Goal: Understand process/instructions

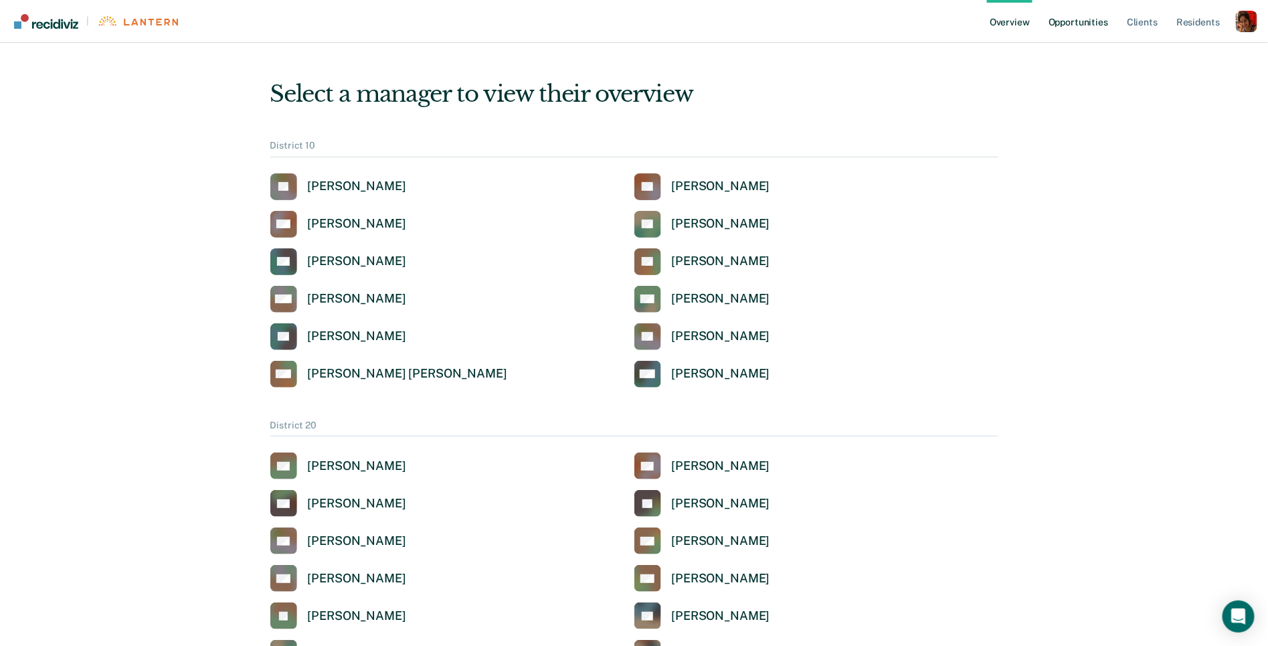
click at [1074, 16] on link "Opportunities" at bounding box center [1078, 21] width 65 height 43
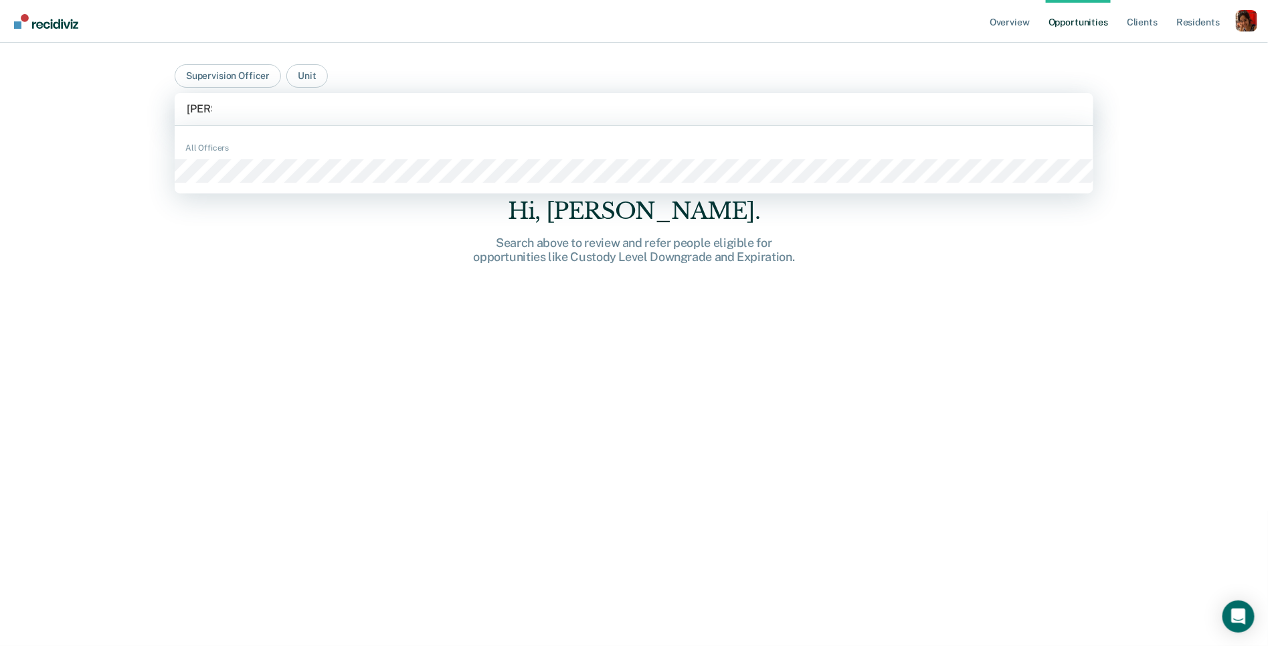
type input "[PERSON_NAME]"
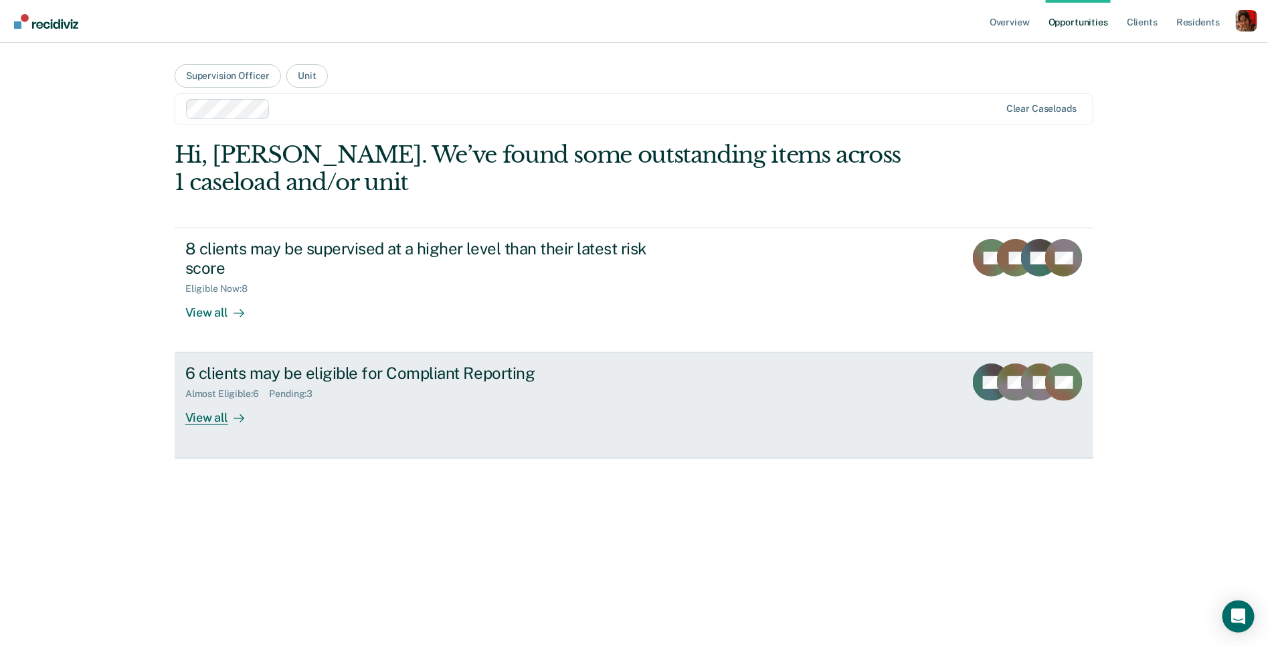
click at [203, 404] on div "View all" at bounding box center [222, 412] width 75 height 26
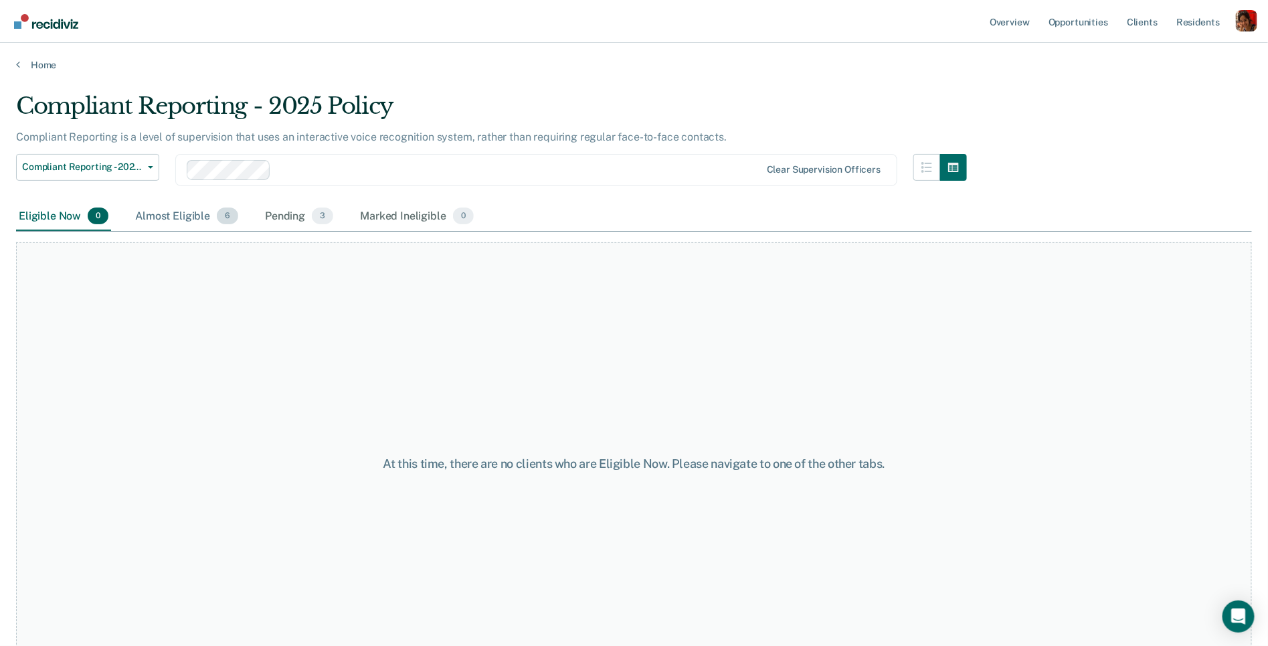
click at [209, 220] on div "Almost Eligible 6" at bounding box center [186, 216] width 108 height 29
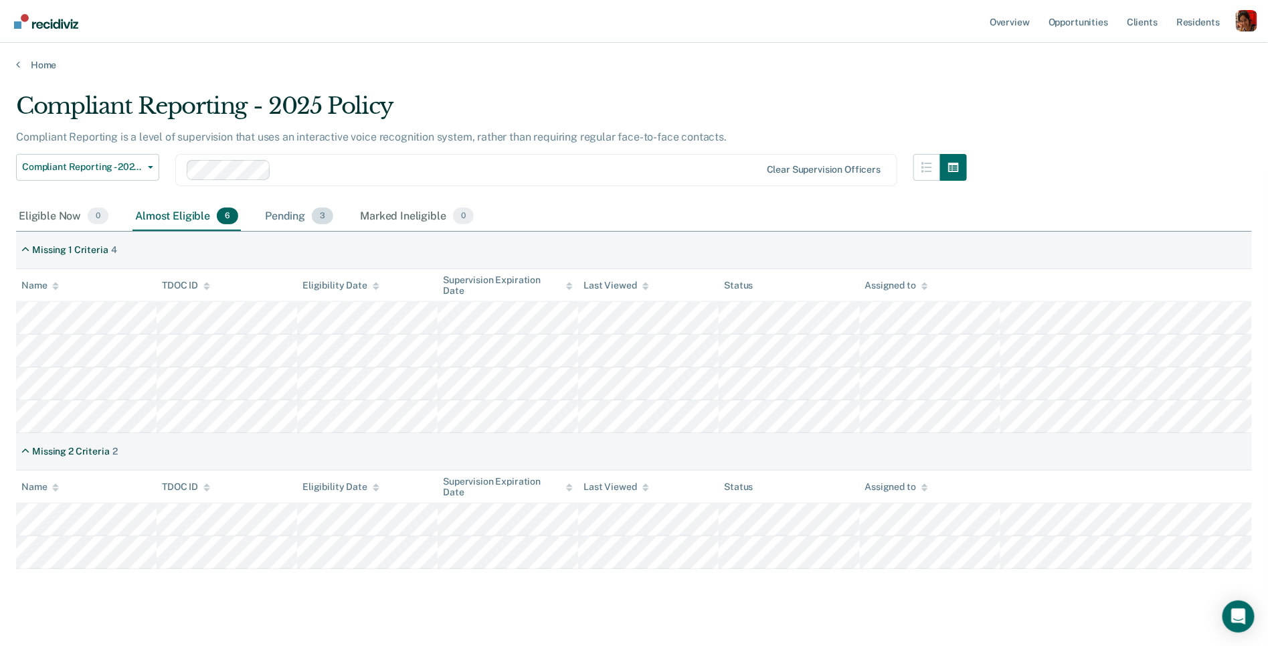
click at [302, 221] on div "Pending 3" at bounding box center [299, 216] width 74 height 29
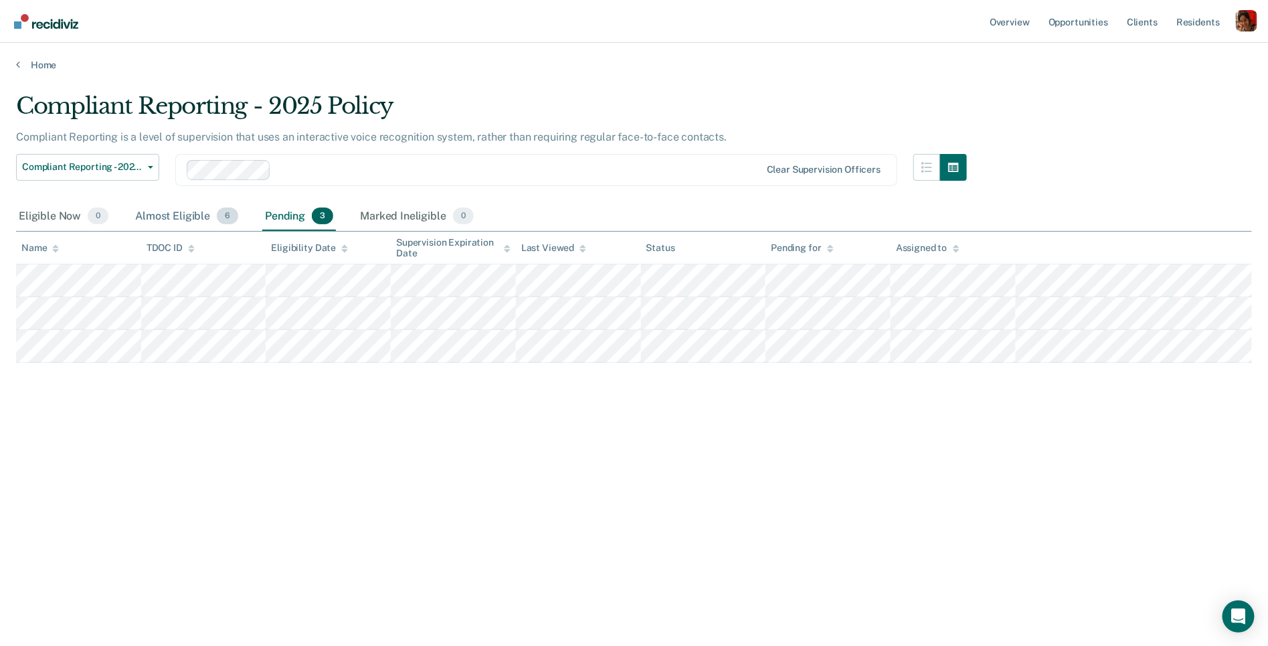
click at [207, 219] on div "Almost Eligible 6" at bounding box center [186, 216] width 108 height 29
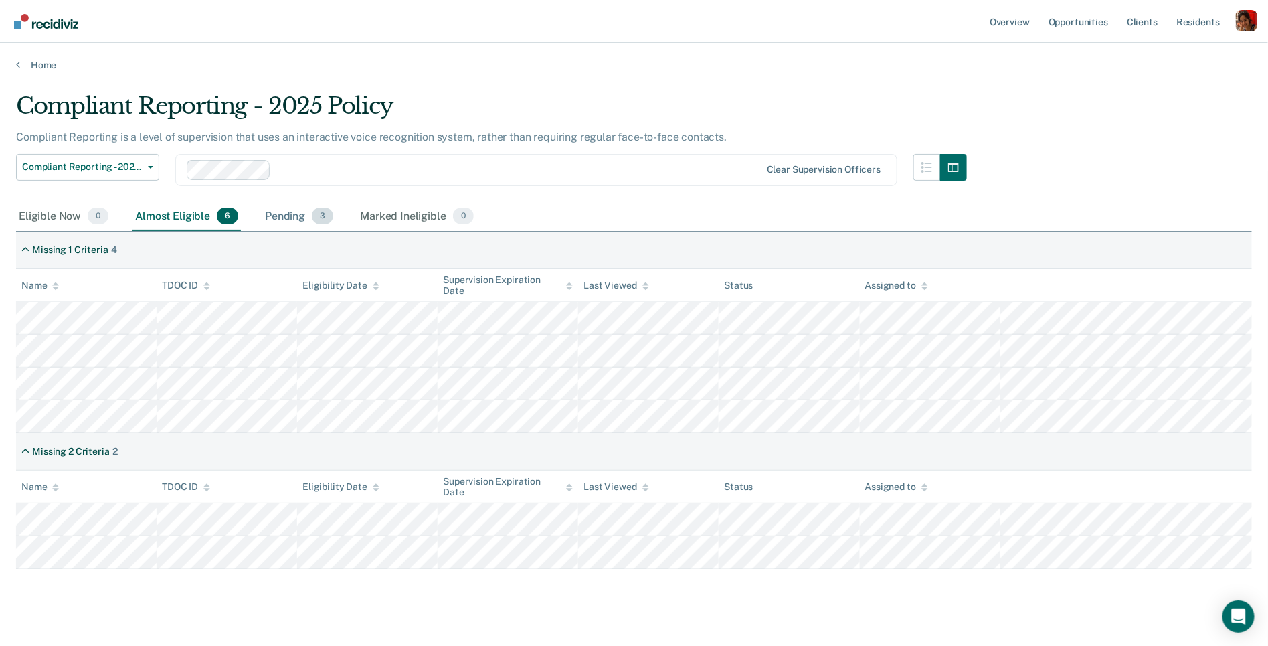
click at [290, 223] on div "Pending 3" at bounding box center [299, 216] width 74 height 29
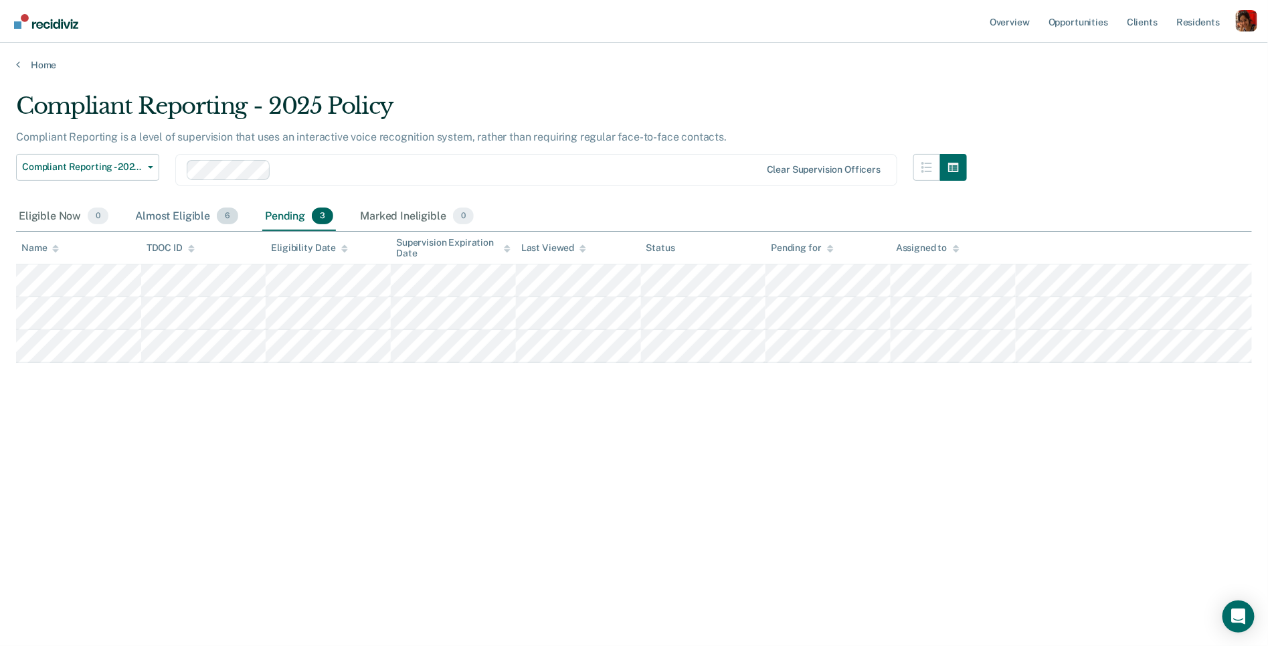
click at [205, 218] on div "Almost Eligible 6" at bounding box center [186, 216] width 108 height 29
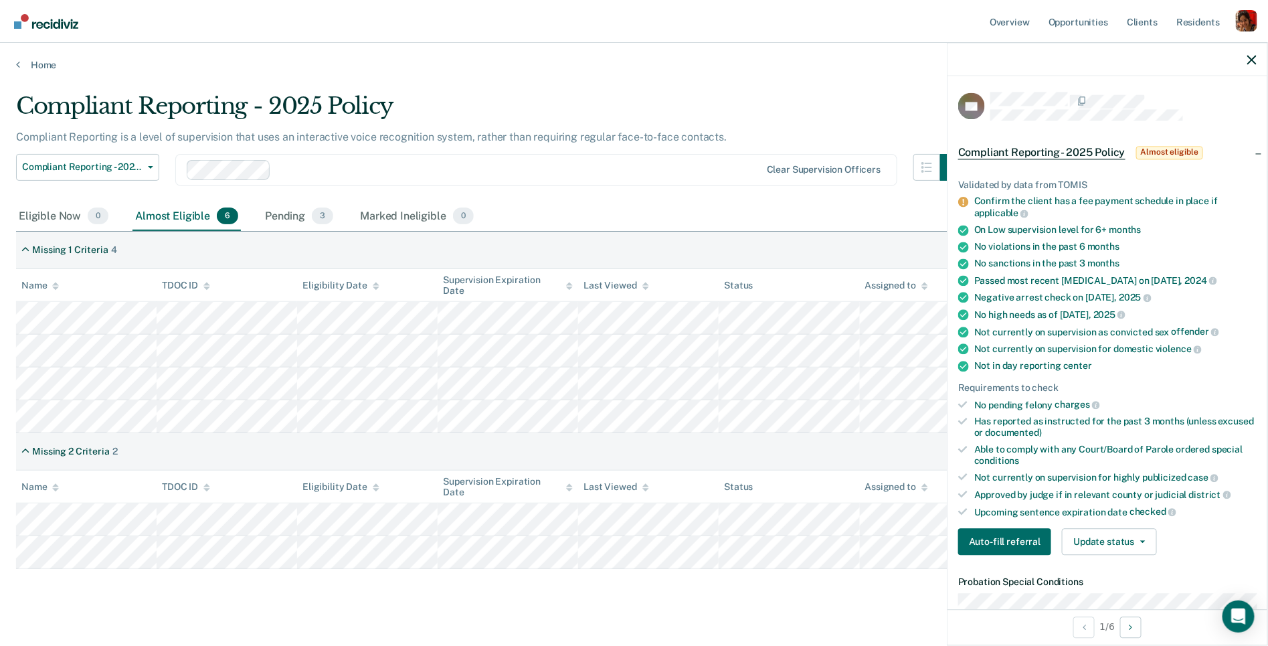
click at [721, 142] on div "Compliant Reporting is a level of supervision that uses an interactive voice re…" at bounding box center [491, 141] width 951 height 23
click at [1246, 50] on div at bounding box center [1107, 59] width 320 height 33
click at [1250, 58] on icon "button" at bounding box center [1251, 59] width 9 height 9
